Goal: Transaction & Acquisition: Obtain resource

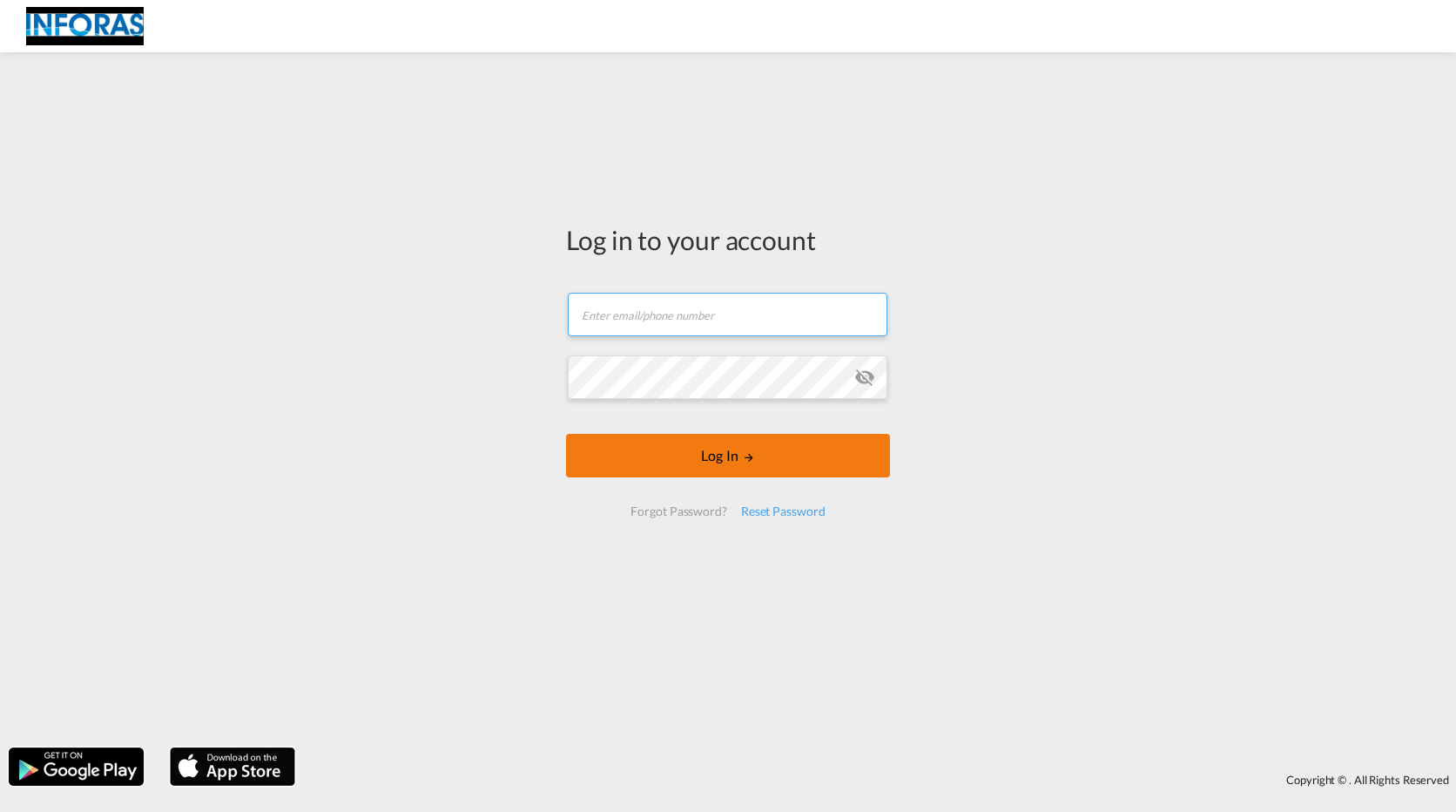
type input "mboguslawski@neukirch.de"
click at [664, 456] on button "Log In" at bounding box center [728, 455] width 324 height 44
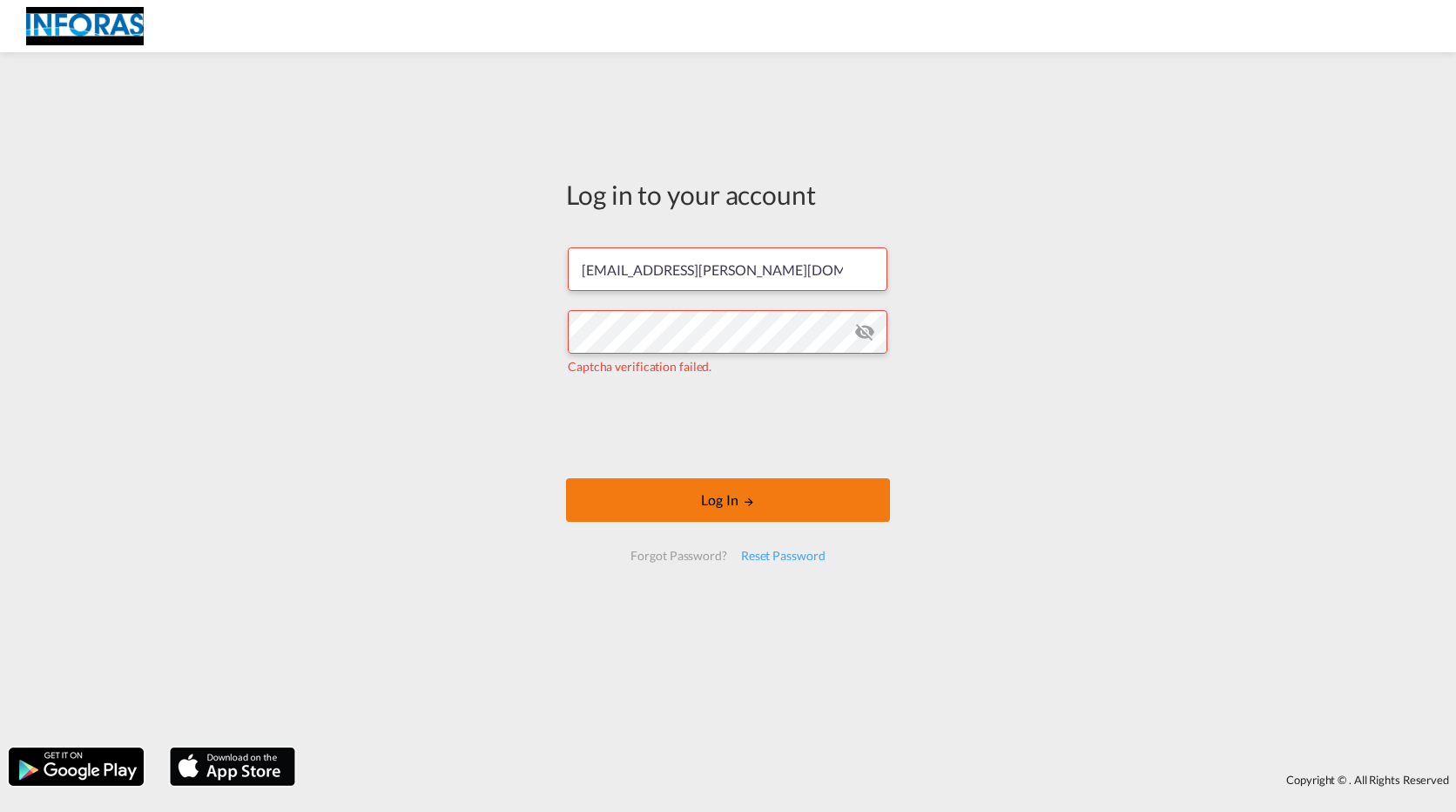
click at [631, 513] on button "Log In" at bounding box center [728, 499] width 324 height 44
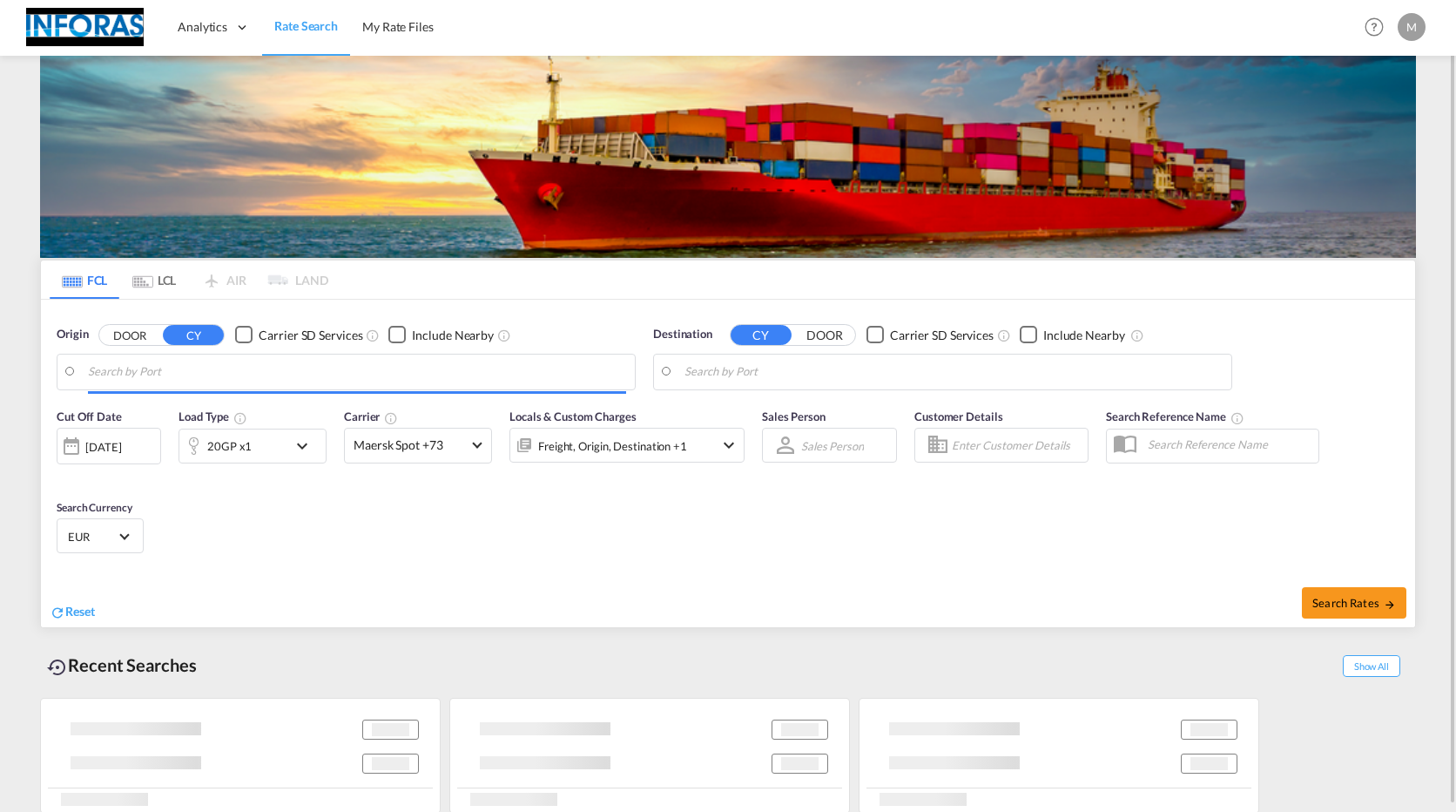
type input "[GEOGRAPHIC_DATA], [GEOGRAPHIC_DATA]"
type input "Rio Grande, BRRIG"
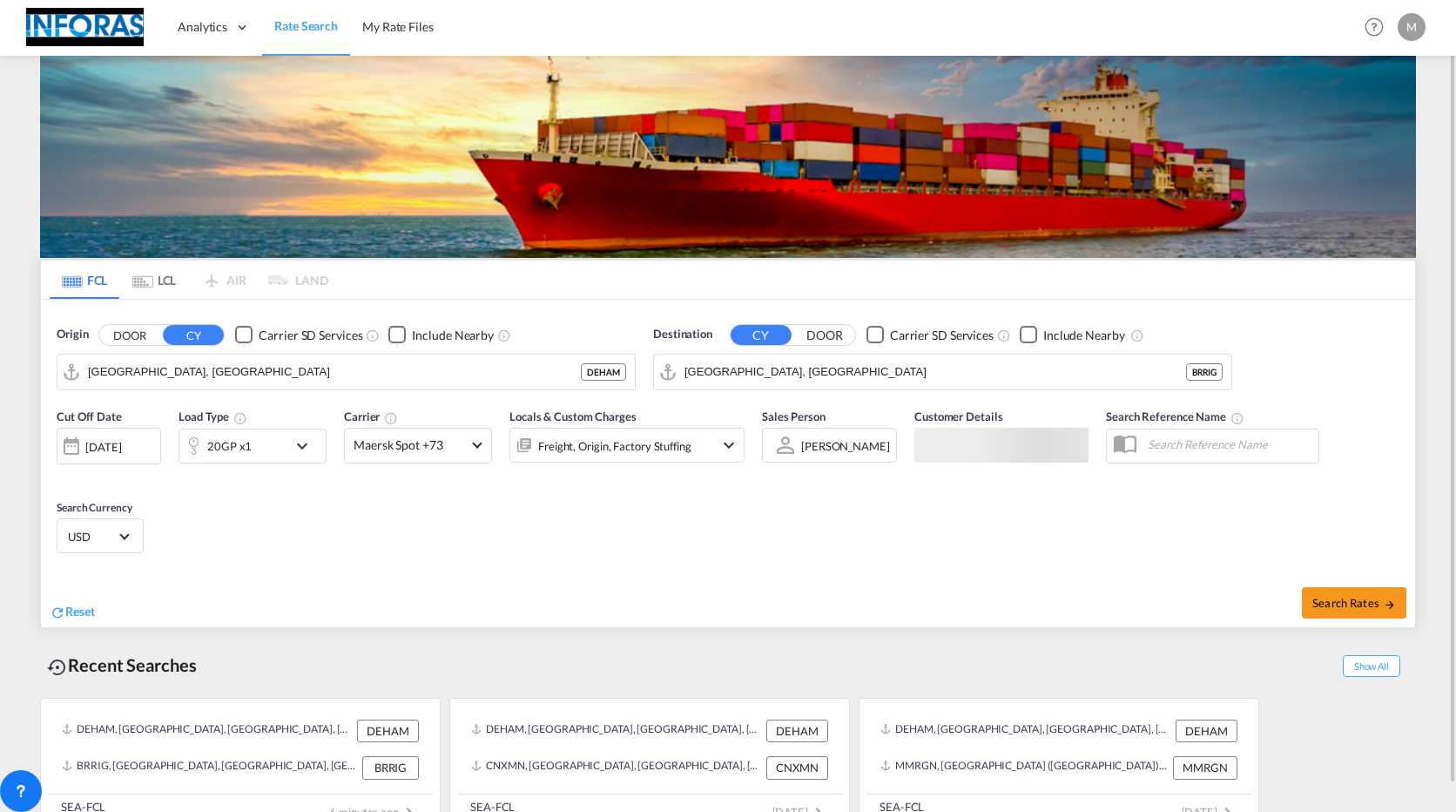
click at [287, 443] on div "20GP x1" at bounding box center [253, 447] width 149 height 35
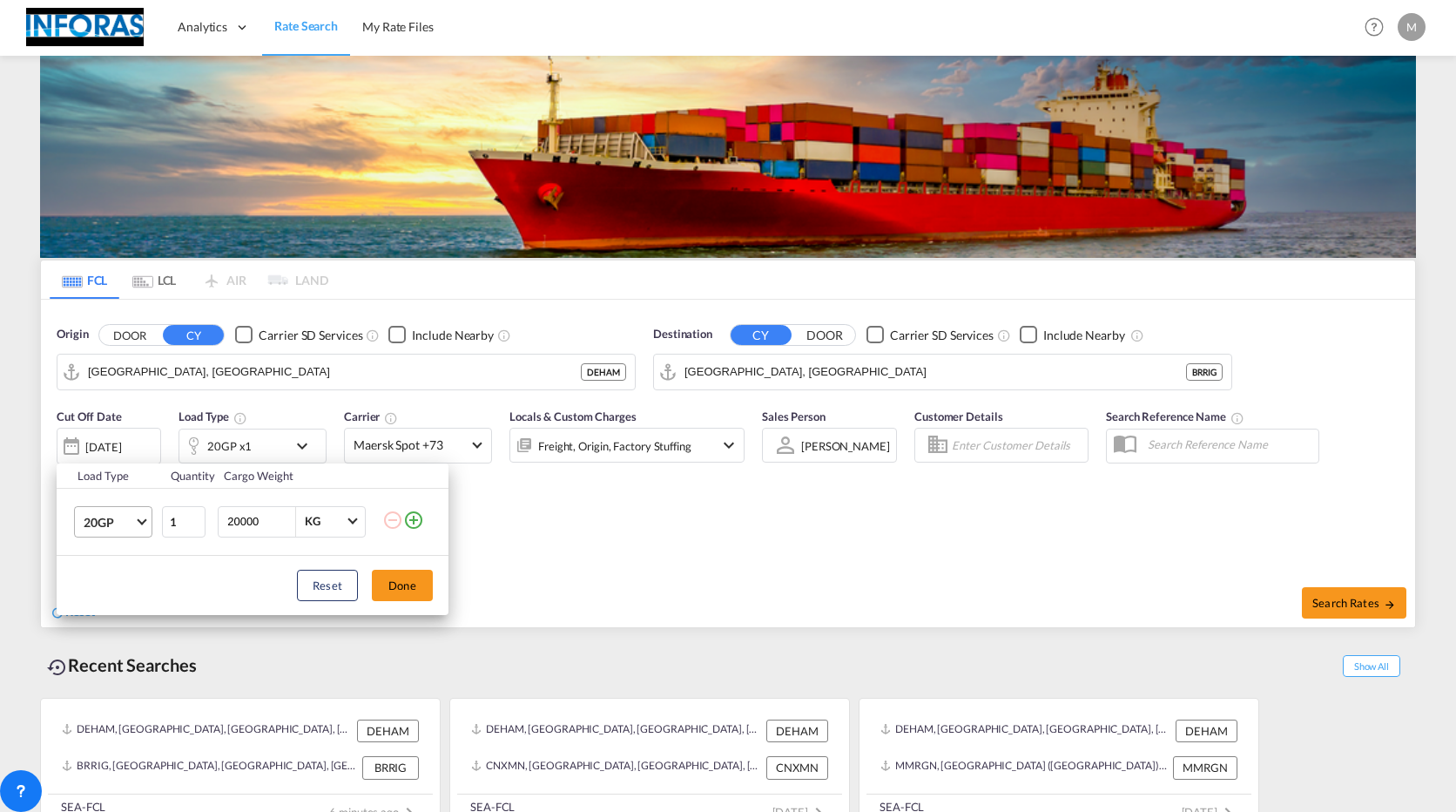
click at [127, 518] on span "20GP" at bounding box center [109, 523] width 51 height 18
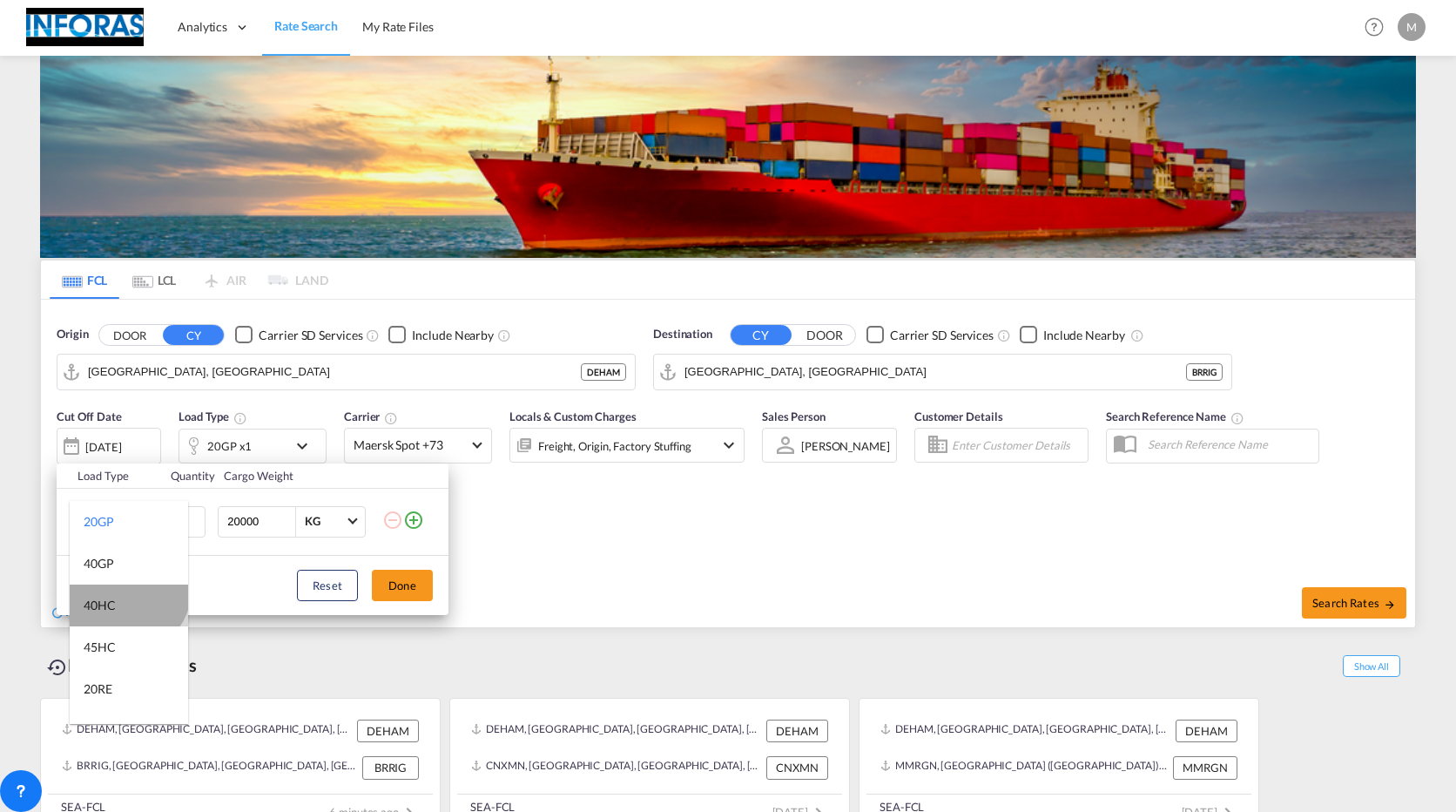
click at [124, 589] on md-option "40HC" at bounding box center [128, 605] width 118 height 42
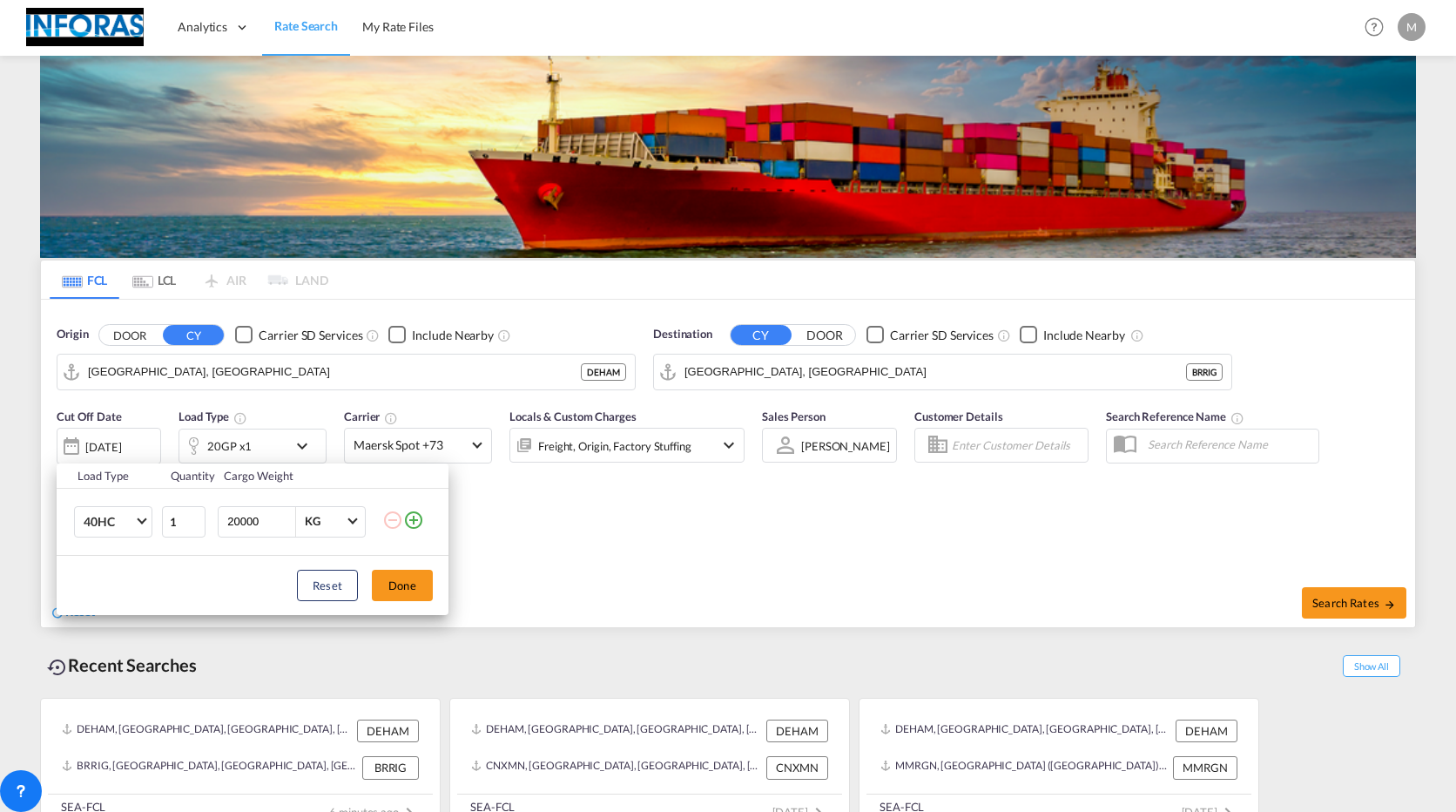
drag, startPoint x: 278, startPoint y: 521, endPoint x: 159, endPoint y: 524, distance: 119.0
click at [162, 524] on tr "40HC 1 20000 KG KG" at bounding box center [252, 521] width 392 height 67
type input "15000"
click at [405, 588] on button "Done" at bounding box center [403, 585] width 61 height 31
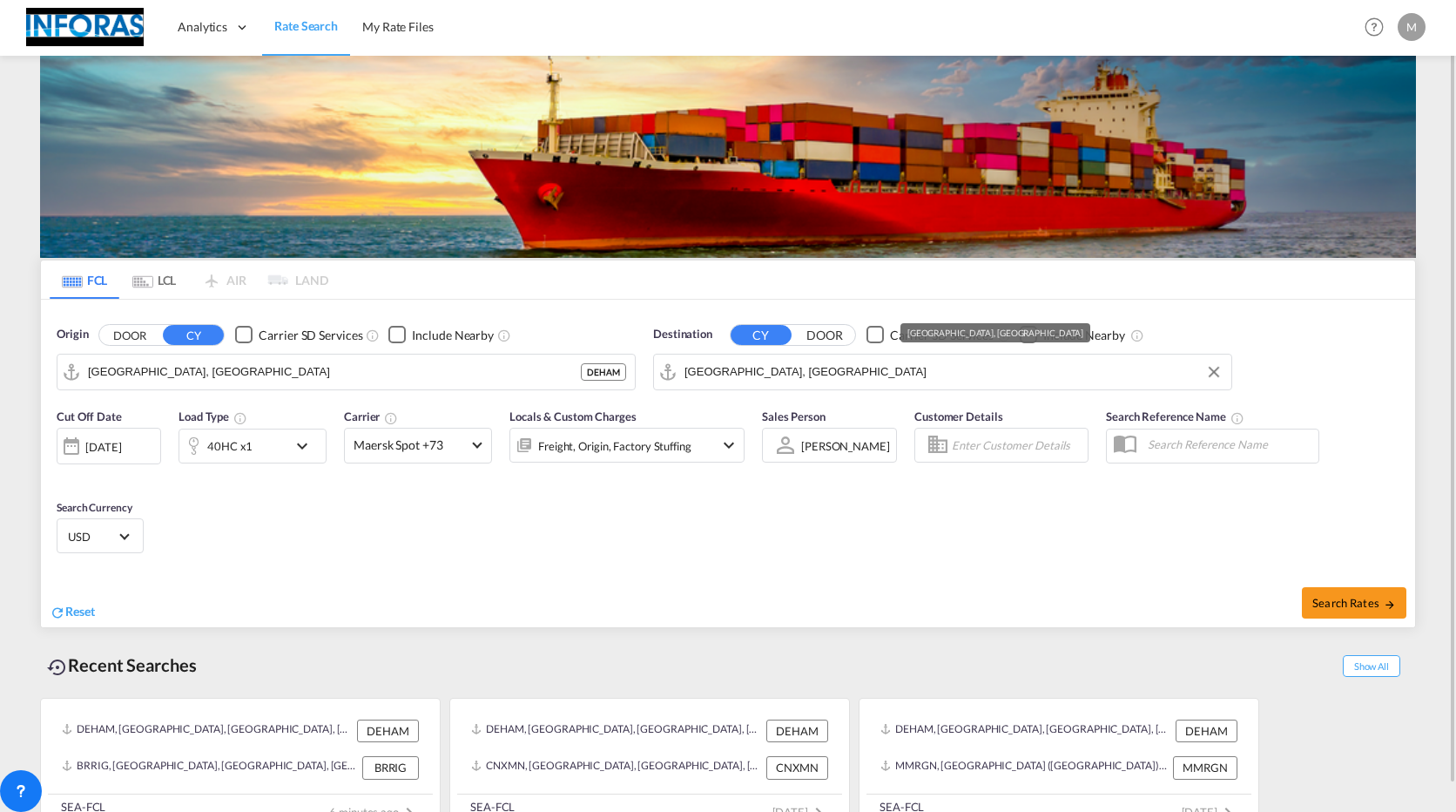
click at [801, 375] on input "Rio Grande, BRRIG" at bounding box center [954, 371] width 538 height 26
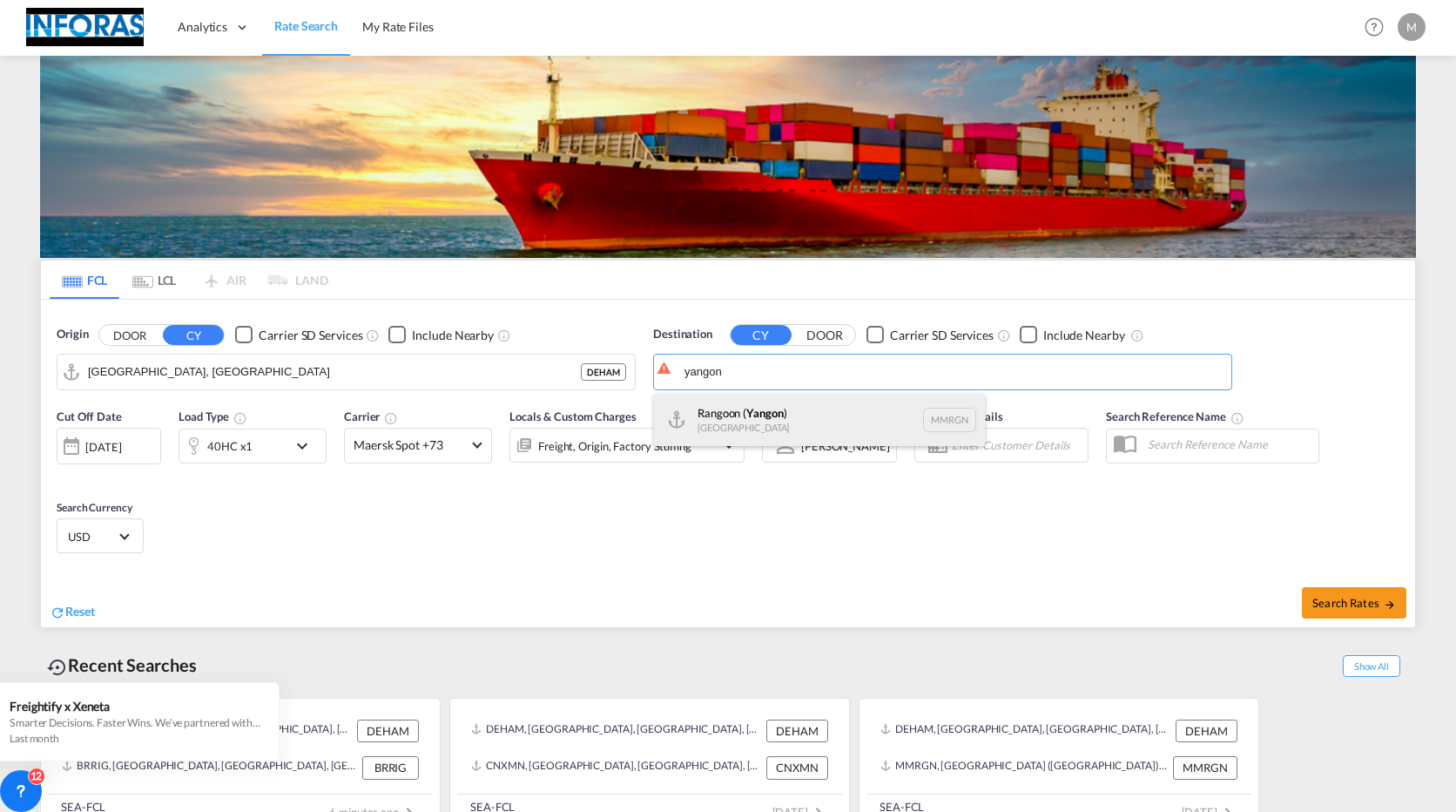
click at [791, 411] on div "Rangoon ( Yangon ) Myanmar MMRGN" at bounding box center [819, 419] width 331 height 52
type input "Rangoon (Yangon), MMRGN"
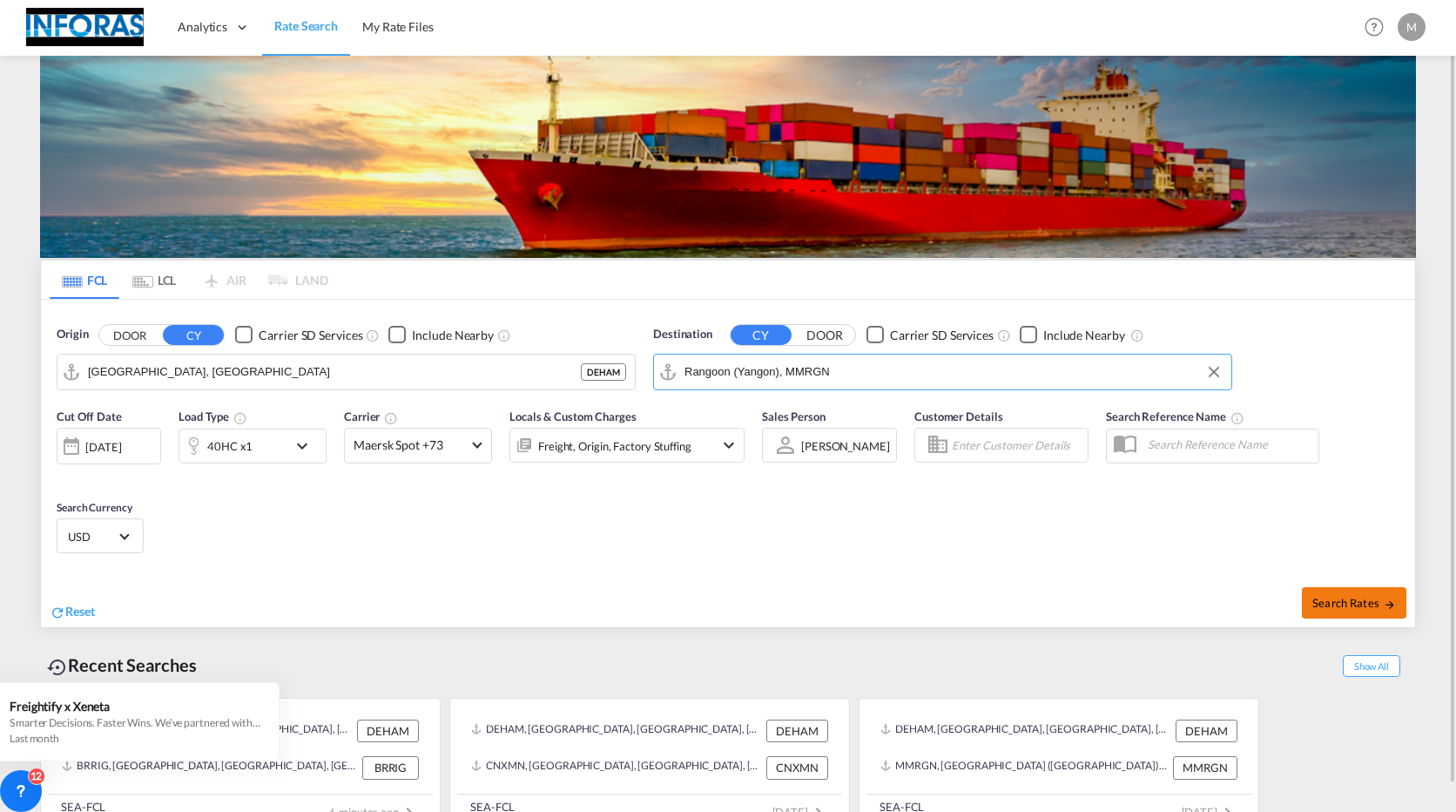
click at [1318, 614] on button "Search Rates" at bounding box center [1354, 603] width 105 height 31
type input "DEHAM to MMRGN / [DATE]"
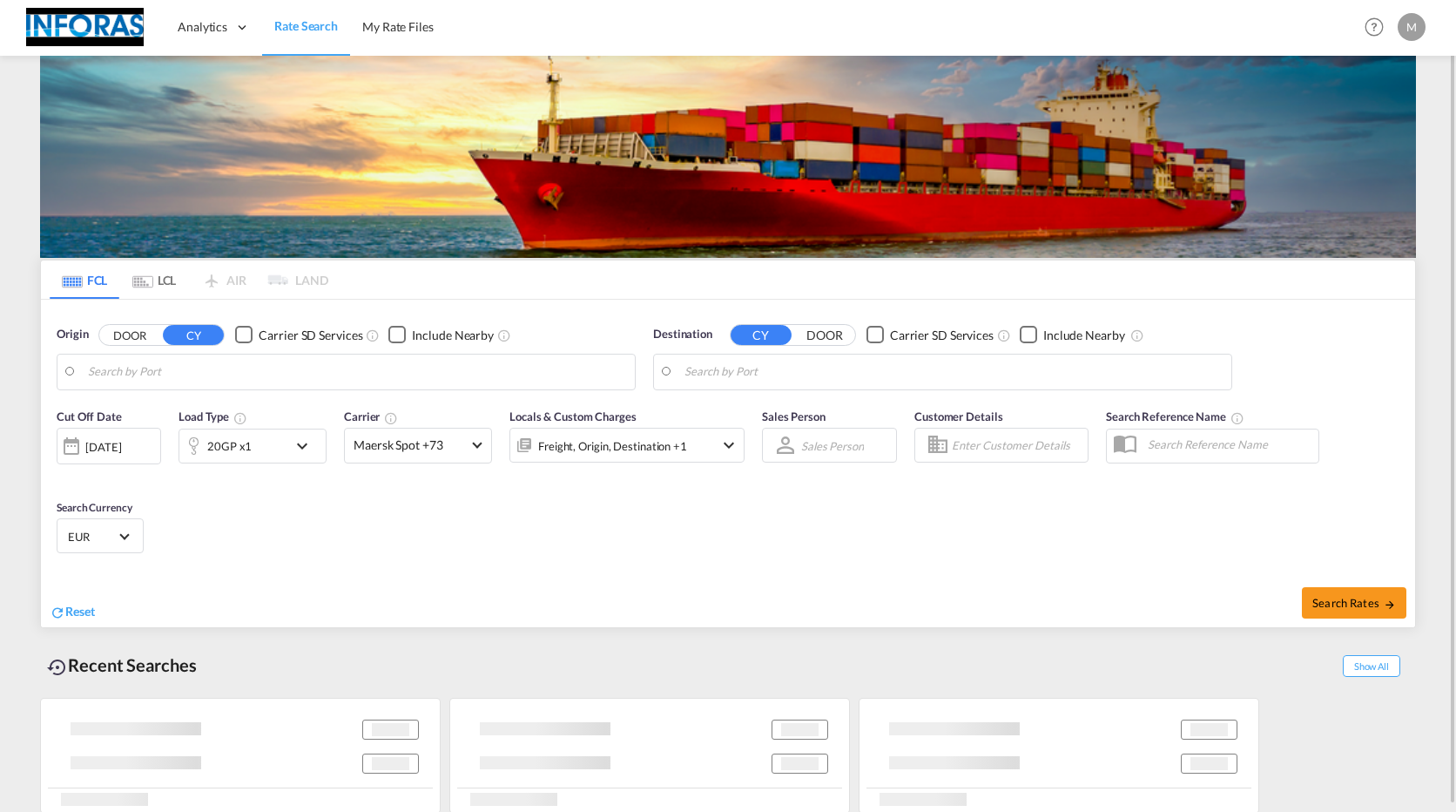
type input "[GEOGRAPHIC_DATA], [GEOGRAPHIC_DATA]"
type input "Rangoon (Yangon), MMRGN"
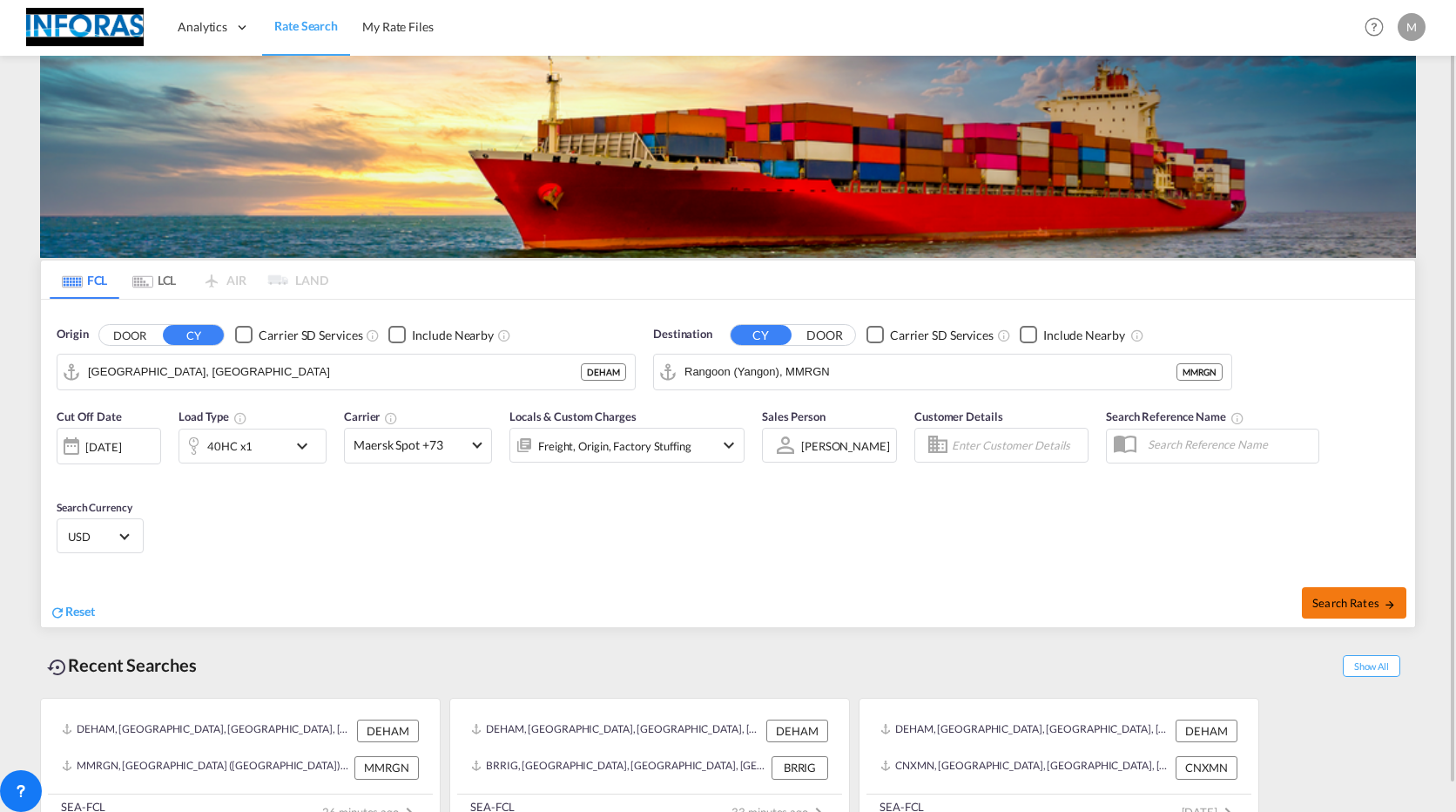
click at [1370, 605] on span "Search Rates" at bounding box center [1354, 603] width 84 height 14
type input "DEHAM to MMRGN / [DATE]"
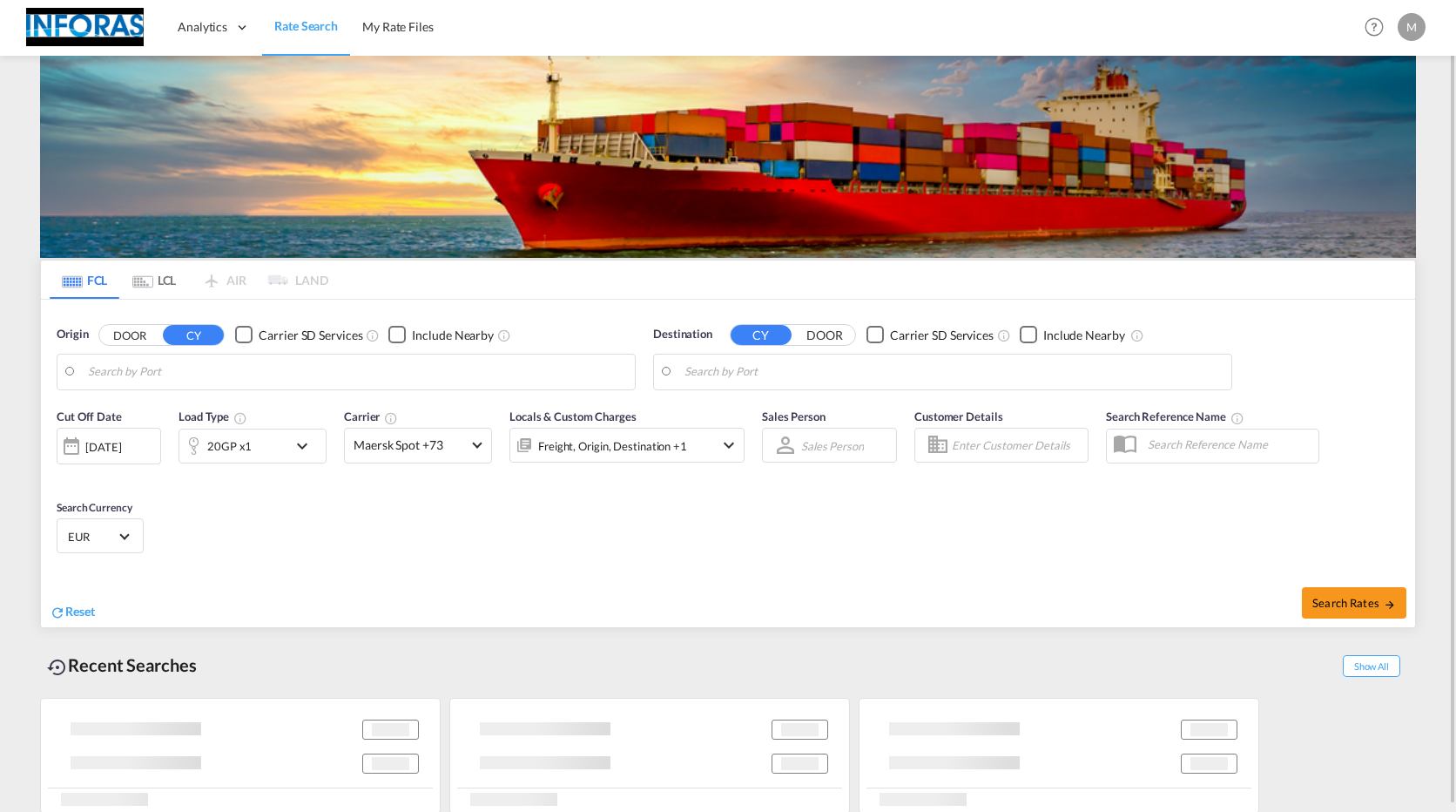
type input "[GEOGRAPHIC_DATA], [GEOGRAPHIC_DATA]"
type input "Rangoon (Yangon), MMRGN"
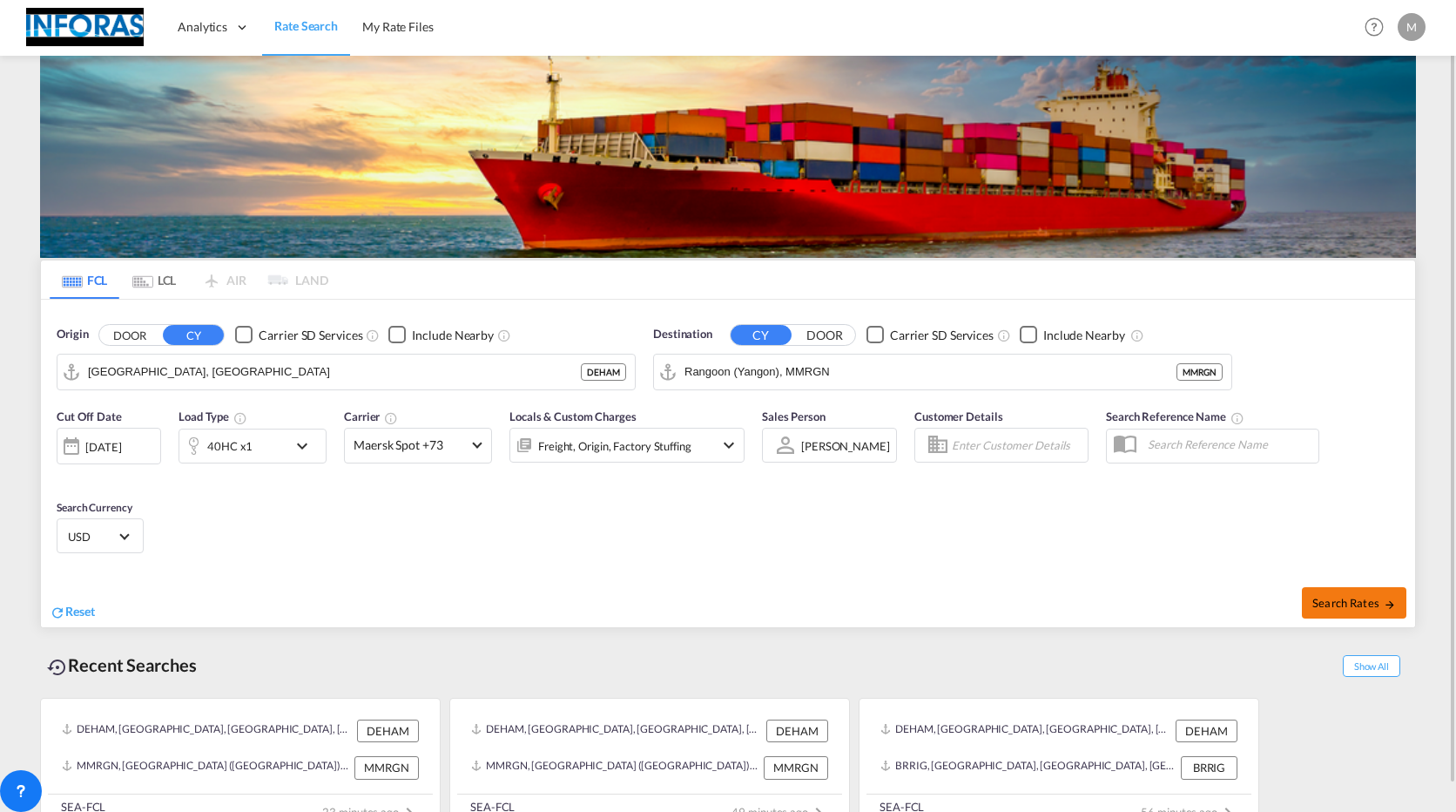
click at [1343, 604] on span "Search Rates" at bounding box center [1354, 603] width 84 height 14
type input "DEHAM to MMRGN / [DATE]"
